Goal: Task Accomplishment & Management: Use online tool/utility

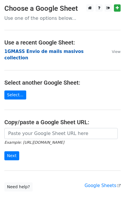
click at [34, 51] on strong "1GMASS Envio de mails masivos collection" at bounding box center [43, 55] width 79 height 12
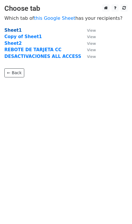
click at [12, 31] on strong "Sheet1" at bounding box center [12, 30] width 17 height 5
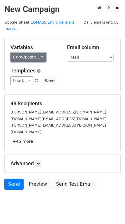
click at [37, 54] on link "Copy/paste..." at bounding box center [28, 57] width 36 height 9
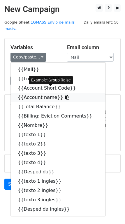
click at [40, 93] on link "{{Account name}}" at bounding box center [58, 97] width 95 height 9
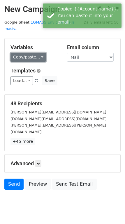
click at [34, 53] on link "Copy/paste..." at bounding box center [28, 57] width 36 height 9
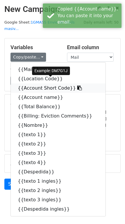
click at [26, 84] on link "{{Account Short Code}}" at bounding box center [58, 88] width 95 height 9
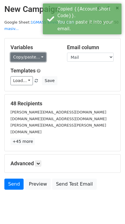
click at [27, 53] on link "Copy/paste..." at bounding box center [28, 57] width 36 height 9
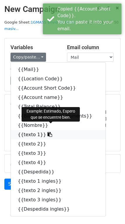
click at [28, 130] on link "{{texto 1}}" at bounding box center [58, 134] width 95 height 9
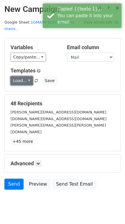
click at [25, 76] on link "Load..." at bounding box center [21, 80] width 22 height 9
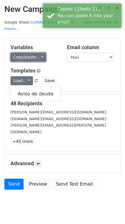
click at [31, 53] on link "Copy/paste..." at bounding box center [28, 57] width 36 height 9
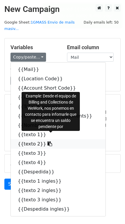
click at [24, 139] on link "{{texto 2}}" at bounding box center [58, 143] width 95 height 9
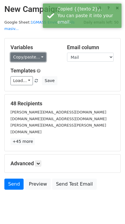
click at [40, 53] on link "Copy/paste..." at bounding box center [28, 57] width 36 height 9
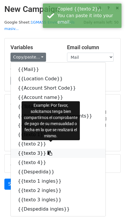
click at [29, 149] on link "{{texto 3}}" at bounding box center [58, 153] width 95 height 9
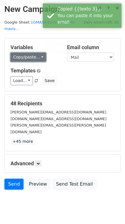
click at [40, 53] on link "Copy/paste..." at bounding box center [28, 57] width 36 height 9
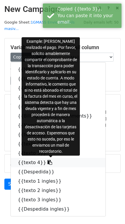
click at [30, 158] on link "{{texto 4}}" at bounding box center [58, 162] width 95 height 9
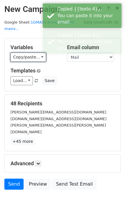
click at [33, 53] on link "Copy/paste..." at bounding box center [28, 57] width 36 height 9
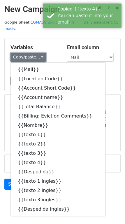
click at [33, 53] on link "Copy/paste..." at bounding box center [28, 57] width 36 height 9
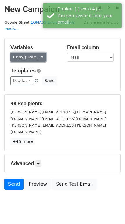
click at [34, 53] on link "Copy/paste..." at bounding box center [28, 57] width 36 height 9
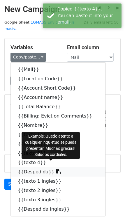
click at [24, 167] on link "{{Despedida}}" at bounding box center [58, 171] width 95 height 9
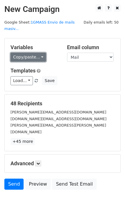
click at [35, 53] on link "Copy/paste..." at bounding box center [28, 57] width 36 height 9
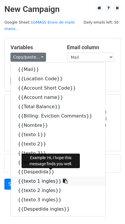
click at [28, 177] on link "{{texto 1 ingles}}" at bounding box center [58, 181] width 95 height 9
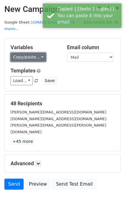
click at [29, 53] on link "Copy/paste..." at bounding box center [28, 57] width 36 height 9
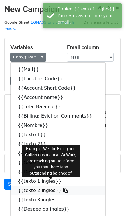
click at [29, 186] on link "{{texto 2 ingles}}" at bounding box center [58, 190] width 95 height 9
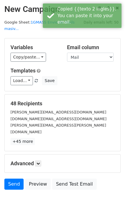
click at [35, 44] on div "Variables Copy/paste... {{Mail}} {{Location Code}} {{Account Short Code}} {{Acc…" at bounding box center [34, 53] width 56 height 18
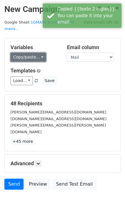
click at [35, 53] on link "Copy/paste..." at bounding box center [28, 57] width 36 height 9
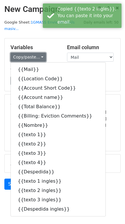
click at [35, 53] on link "Copy/paste..." at bounding box center [28, 57] width 36 height 9
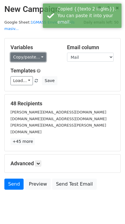
click at [39, 53] on link "Copy/paste..." at bounding box center [28, 57] width 36 height 9
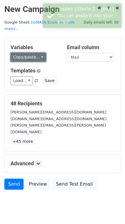
click at [39, 53] on link "Copy/paste..." at bounding box center [28, 57] width 36 height 9
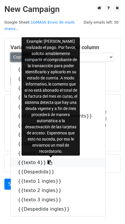
scroll to position [2, 0]
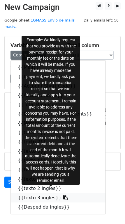
click at [28, 193] on link "{{texto 3 ingles}}" at bounding box center [58, 197] width 95 height 9
click at [28, 190] on body "New Campaign Daily emails left: 50 Google Sheet: 1GMASS Envio de mails masiv...…" at bounding box center [62, 108] width 125 height 212
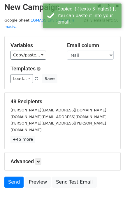
click at [34, 44] on div "Variables Copy/paste... {{Mail}} {{Location Code}} {{Account Short Code}} {{Acc…" at bounding box center [34, 51] width 56 height 18
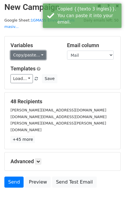
click at [36, 51] on link "Copy/paste..." at bounding box center [28, 55] width 36 height 9
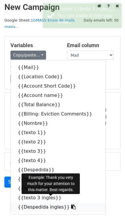
click at [31, 203] on link "{{Despedida ingles}}" at bounding box center [58, 207] width 95 height 9
click at [31, 202] on html "New Campaign Daily emails left: 50 Google Sheet: 1GMASS Envio de mails masiv...…" at bounding box center [62, 117] width 125 height 239
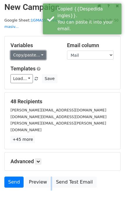
click at [30, 51] on link "Copy/paste..." at bounding box center [28, 55] width 36 height 9
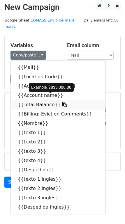
click at [26, 100] on link "{{Total Balance}}" at bounding box center [58, 104] width 95 height 9
